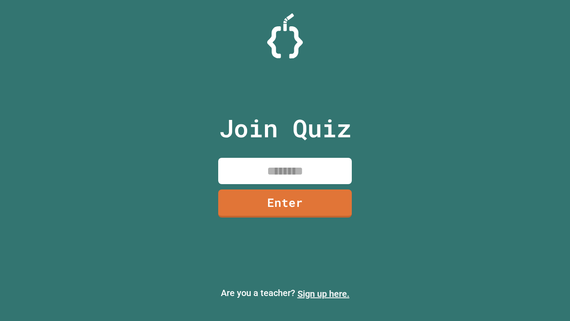
click at [324, 294] on link "Sign up here." at bounding box center [324, 293] width 52 height 11
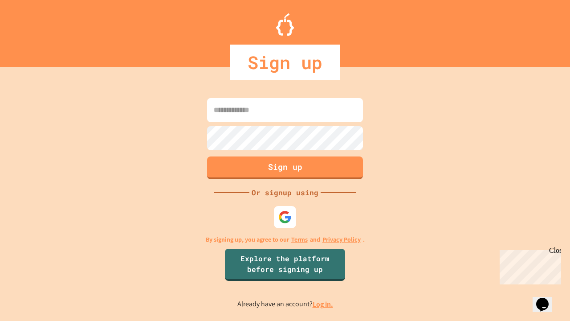
click at [324, 304] on link "Log in." at bounding box center [323, 303] width 20 height 9
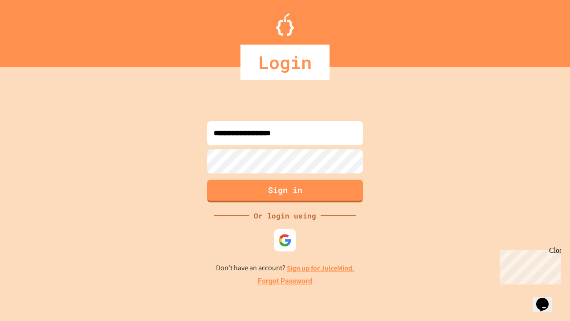
type input "**********"
